Goal: Task Accomplishment & Management: Use online tool/utility

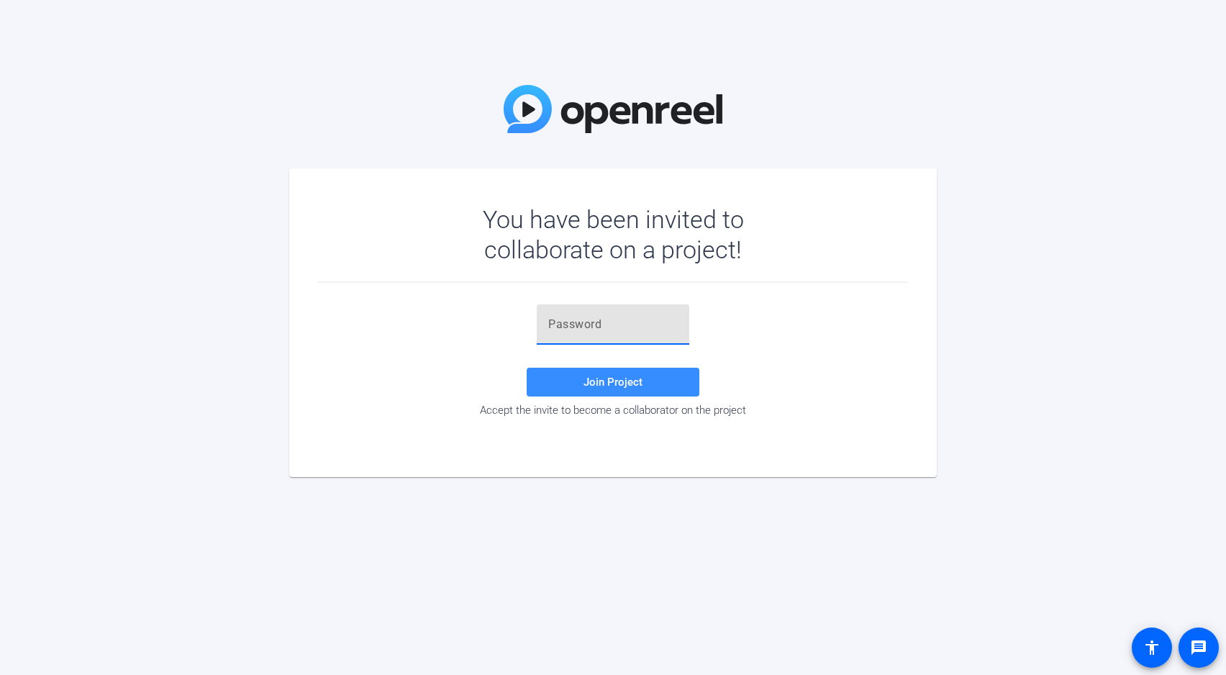
click at [592, 328] on input "text" at bounding box center [613, 324] width 130 height 17
paste input "AY3l,P"
type input "AY3l,P"
click at [582, 381] on span at bounding box center [613, 382] width 173 height 35
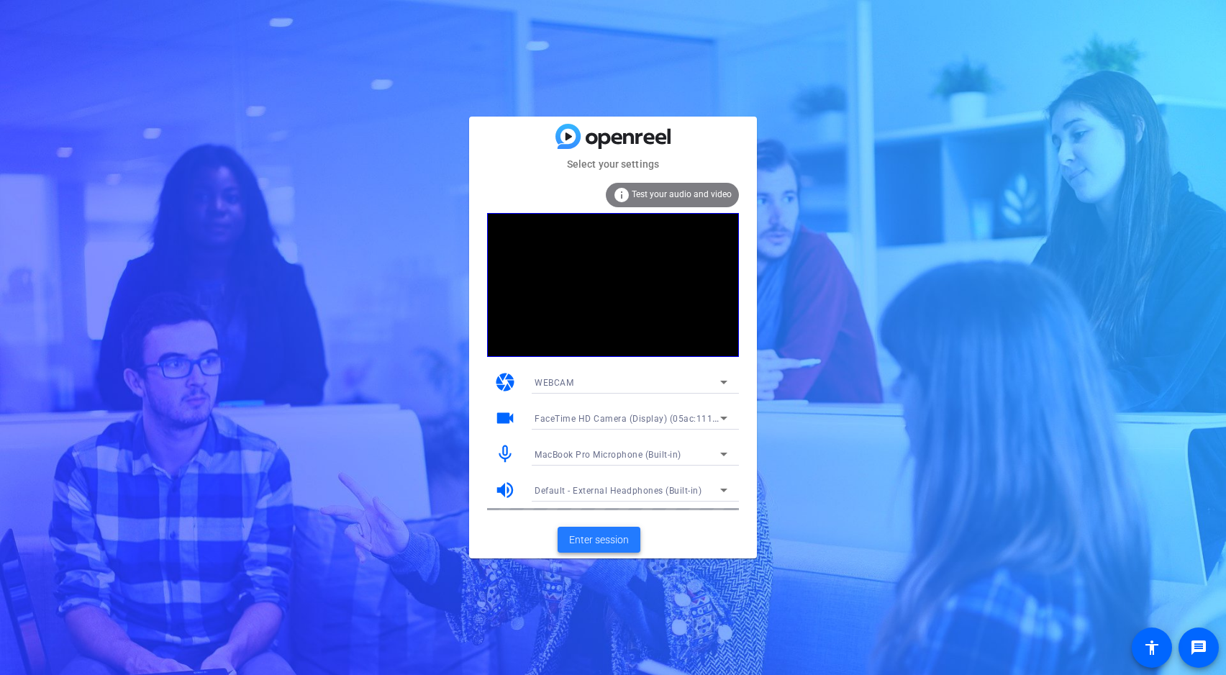
click at [606, 537] on span "Enter session" at bounding box center [599, 539] width 60 height 15
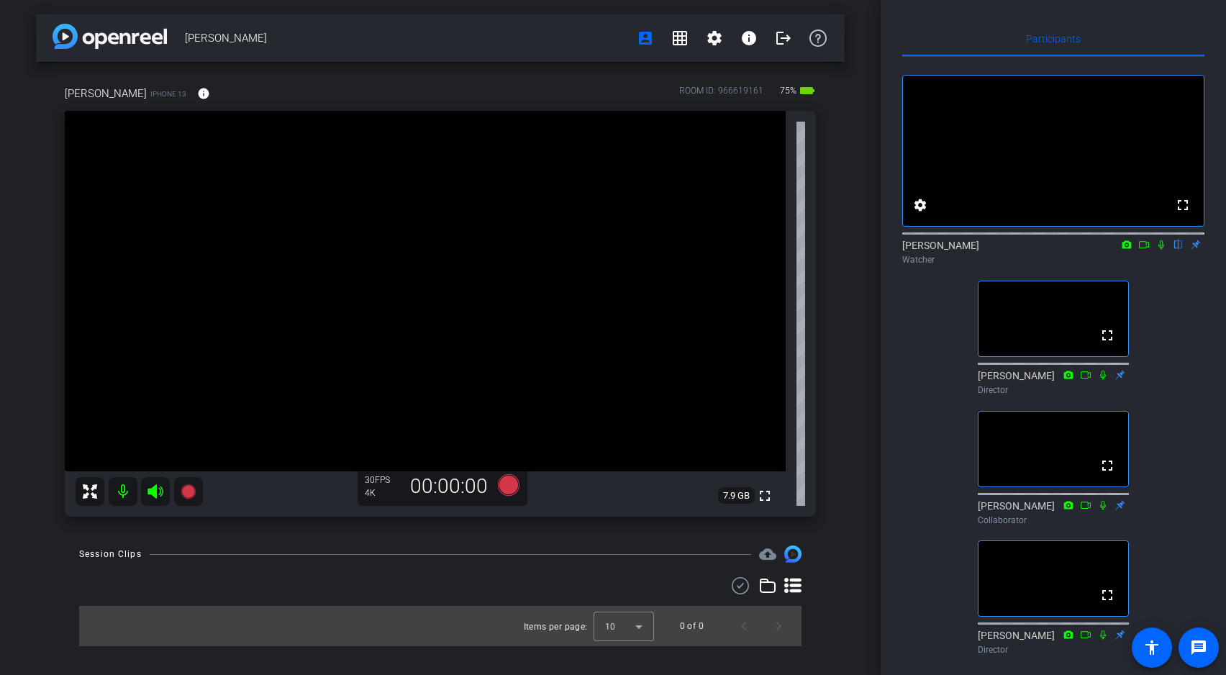
click at [1146, 250] on icon at bounding box center [1144, 245] width 12 height 10
click at [1176, 250] on icon at bounding box center [1179, 244] width 6 height 9
click at [1176, 250] on icon at bounding box center [1179, 245] width 12 height 10
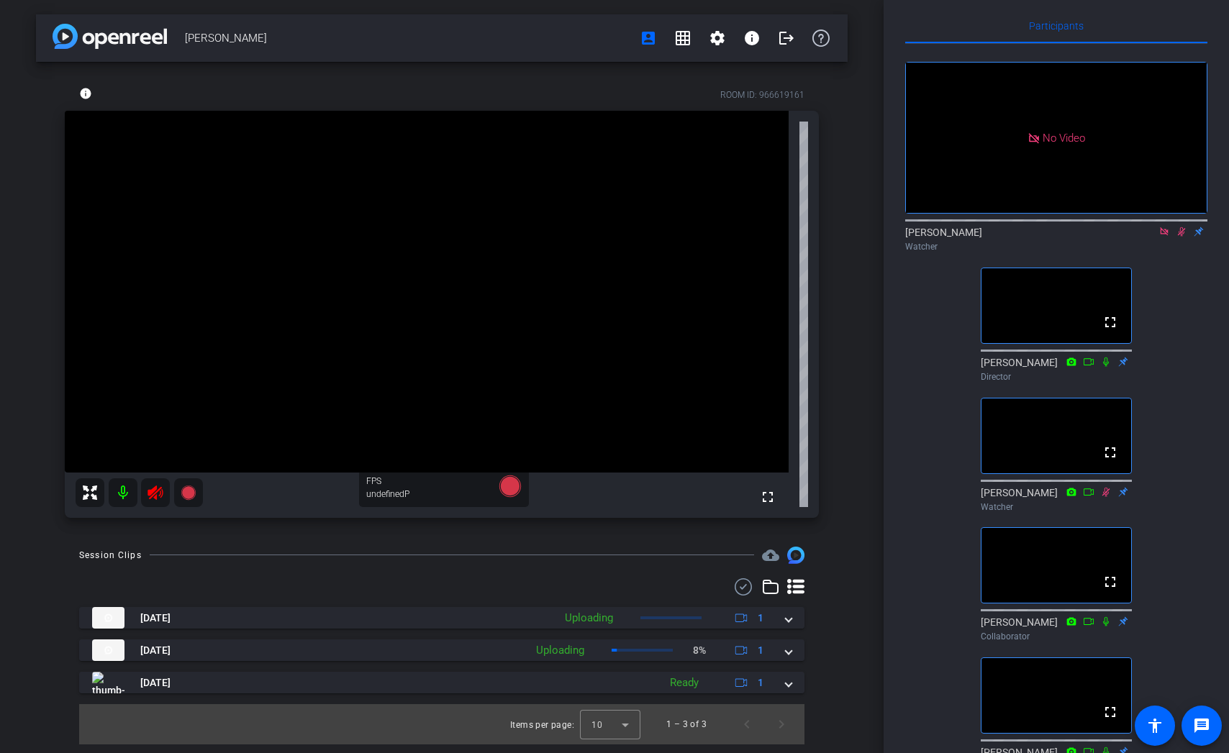
scroll to position [9, 0]
